Goal: Find contact information: Find contact information

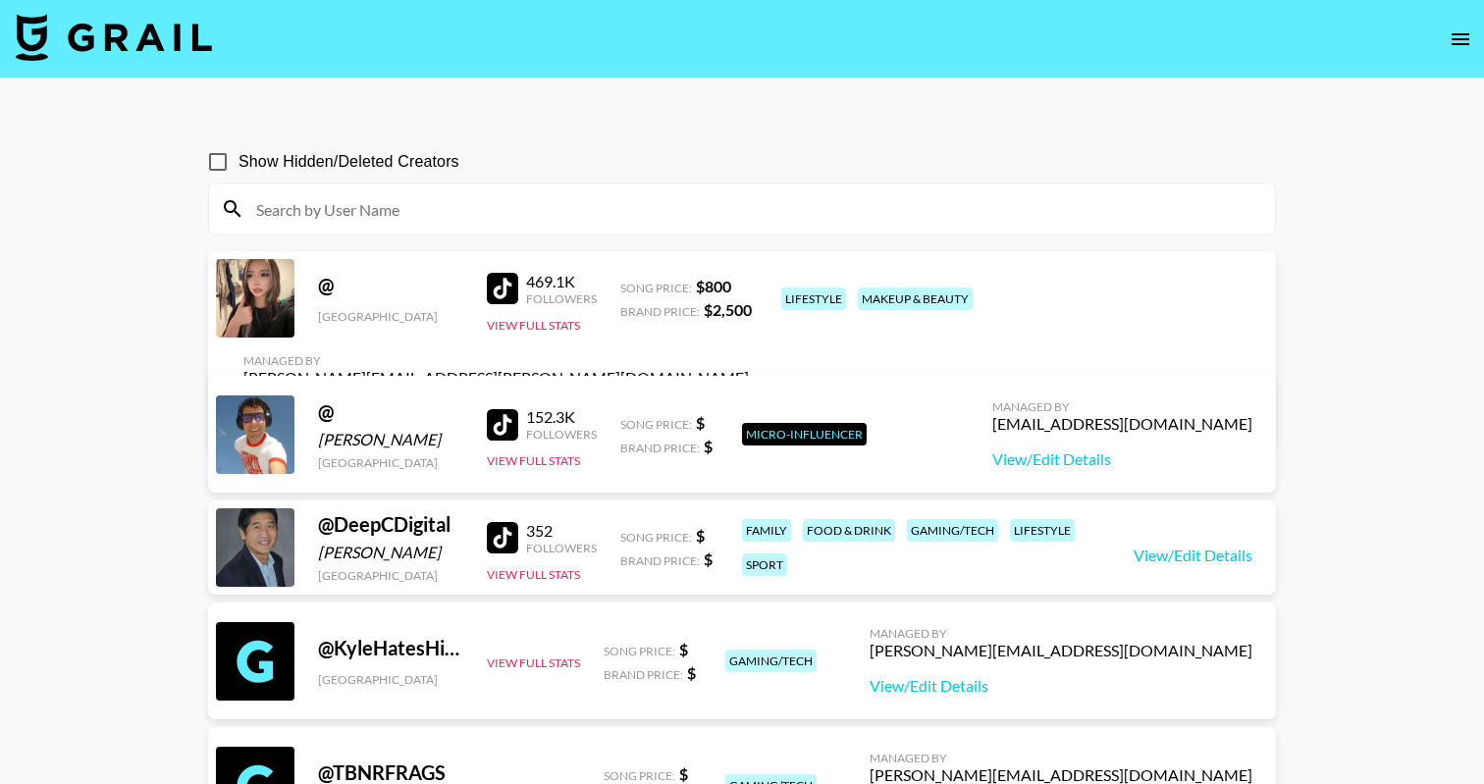
click at [349, 284] on div "@" at bounding box center [390, 285] width 145 height 25
click at [243, 297] on div at bounding box center [255, 298] width 79 height 79
click at [331, 293] on div "@" at bounding box center [390, 285] width 145 height 25
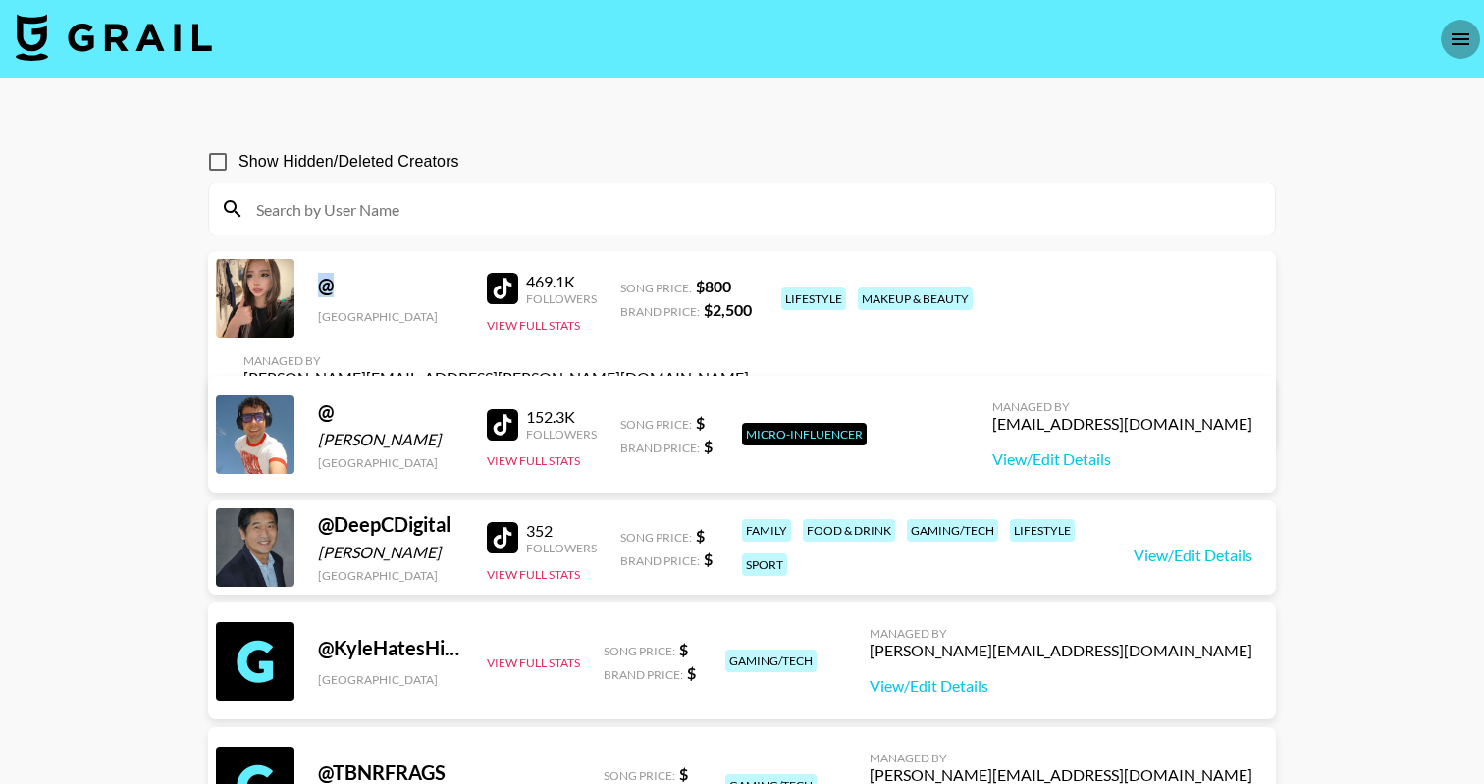
click at [1449, 32] on icon "open drawer" at bounding box center [1461, 39] width 24 height 24
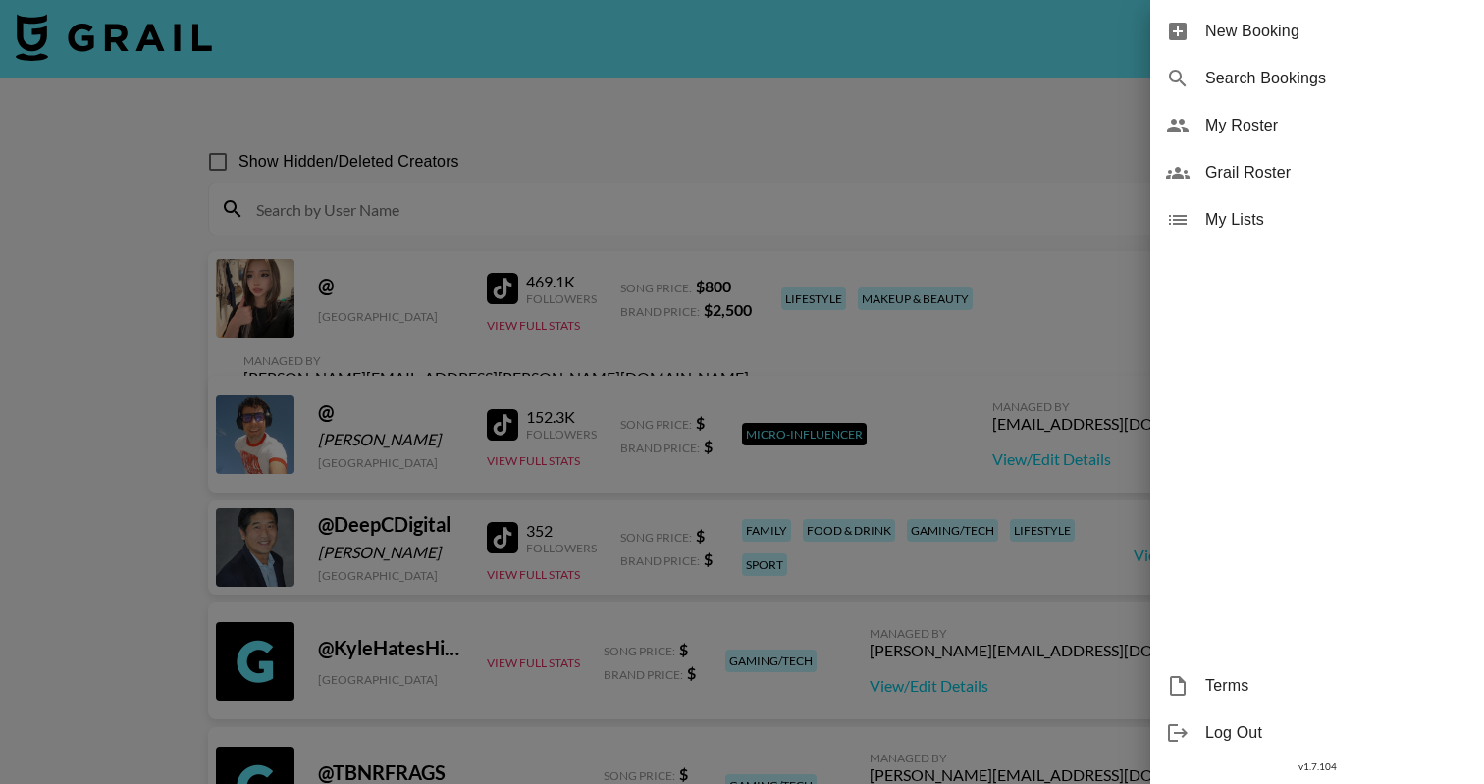
click at [1245, 120] on span "My Roster" at bounding box center [1336, 126] width 263 height 24
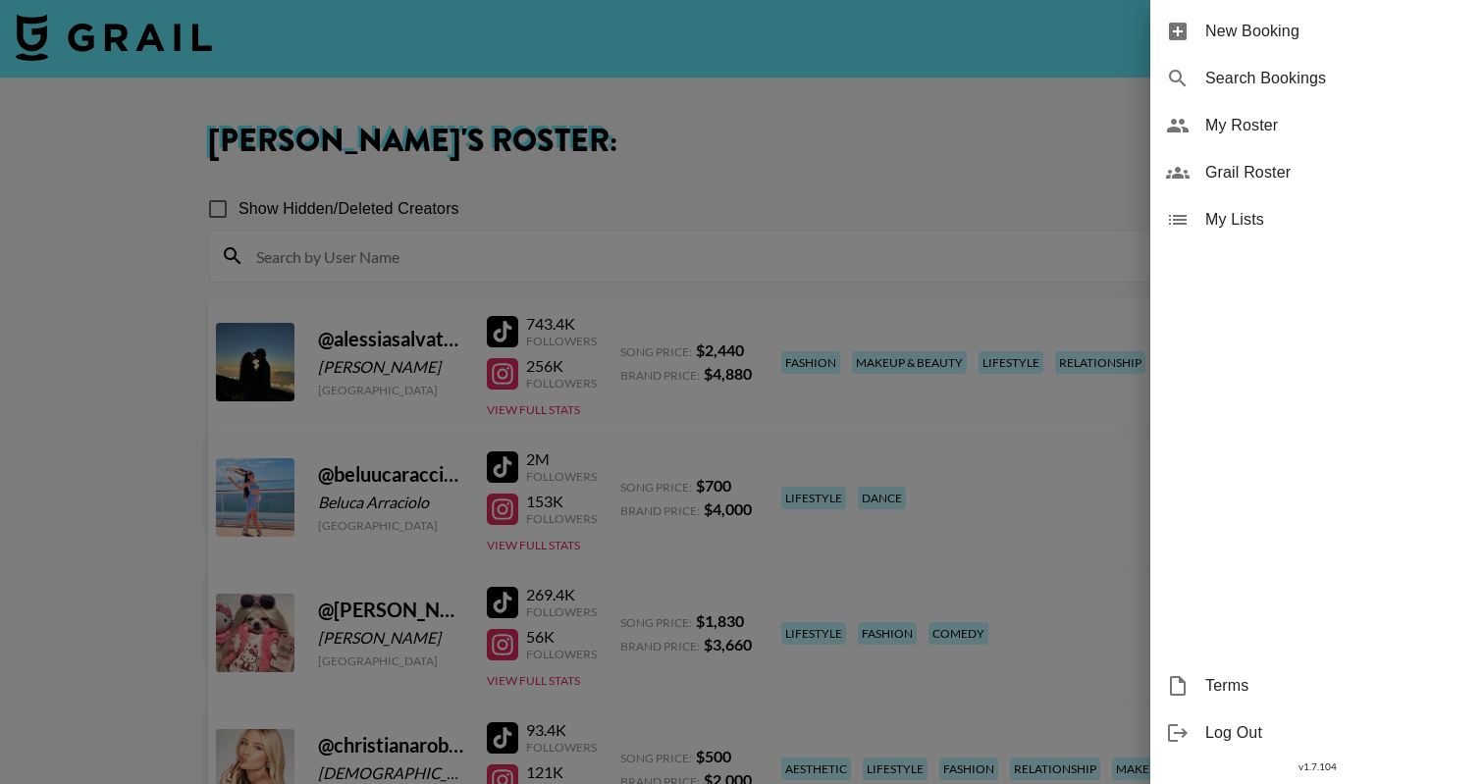
click at [530, 328] on div at bounding box center [742, 392] width 1484 height 784
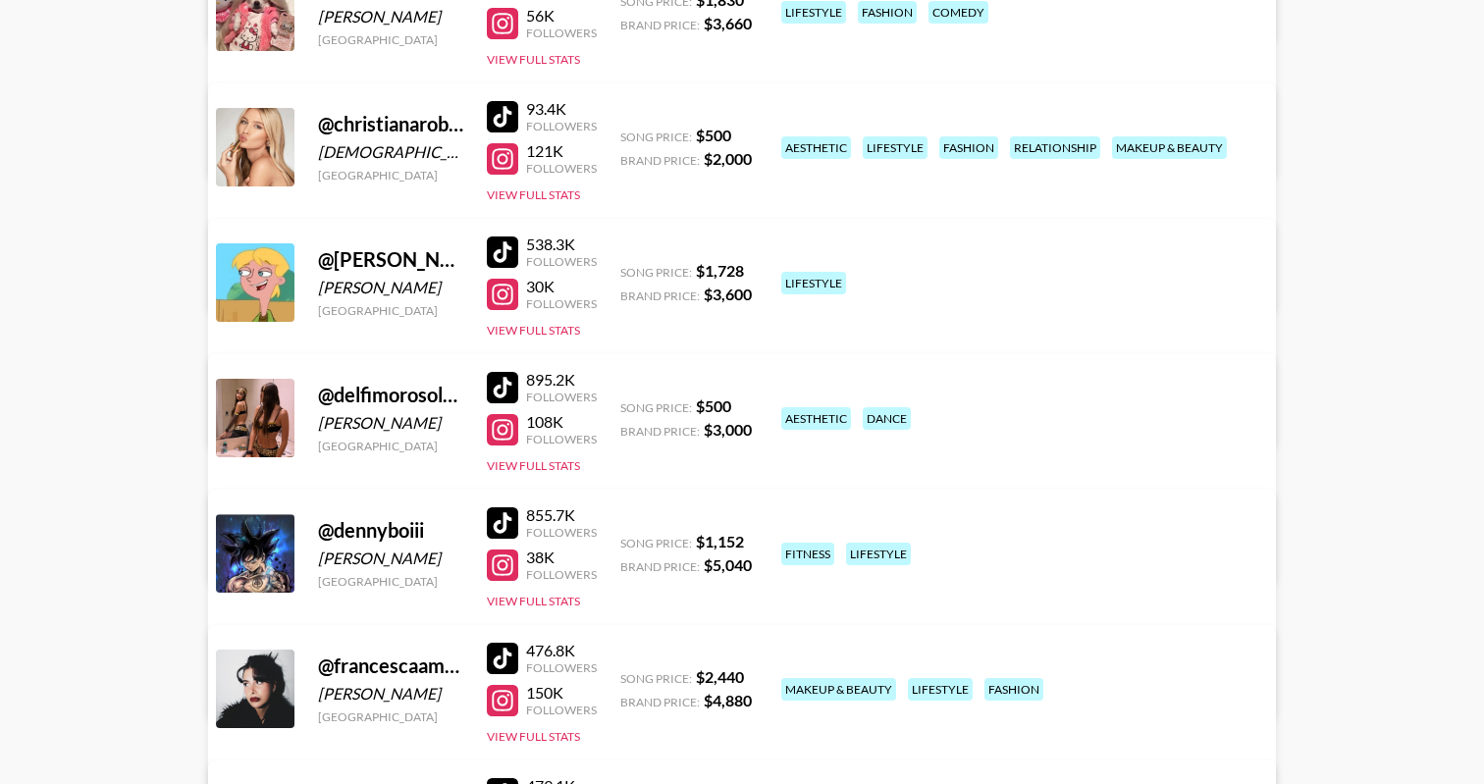
scroll to position [632, 0]
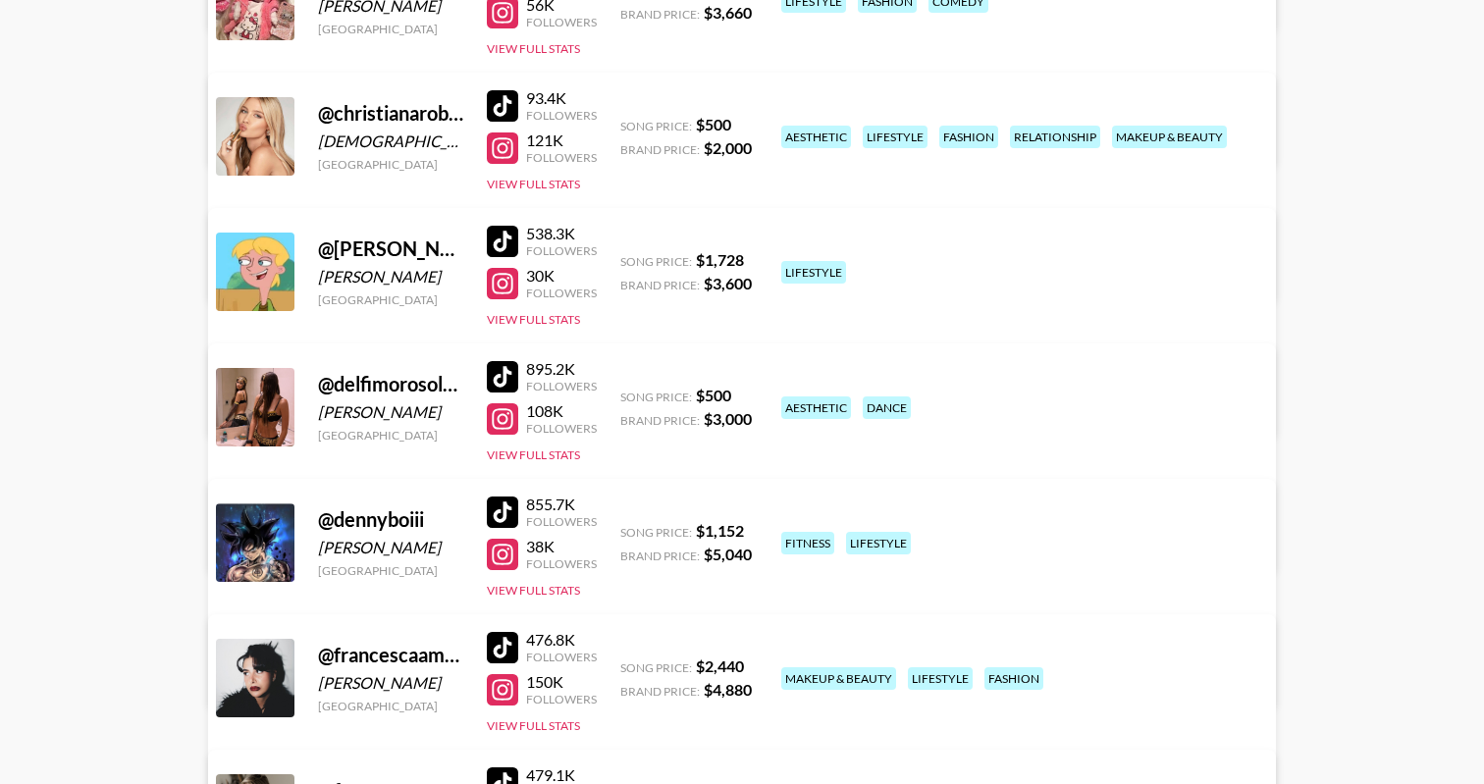
click at [373, 392] on div "@ delfimorosolyy" at bounding box center [390, 384] width 145 height 25
copy div "delfimorosolyy"
